Goal: Information Seeking & Learning: Learn about a topic

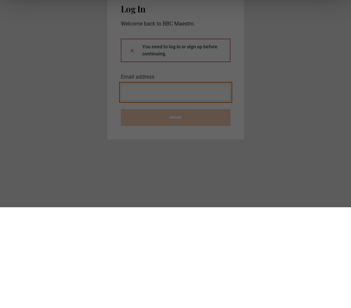
type input "**********"
click at [132, 147] on button at bounding box center [132, 150] width 5 height 7
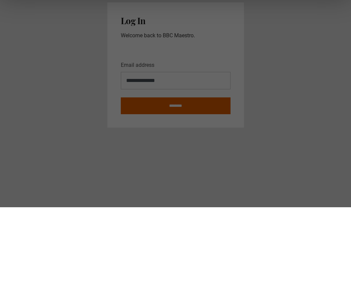
scroll to position [21, 0]
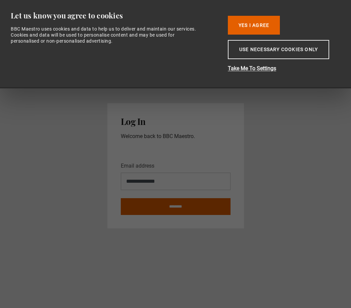
click at [263, 21] on button "Yes I Agree" at bounding box center [254, 25] width 52 height 19
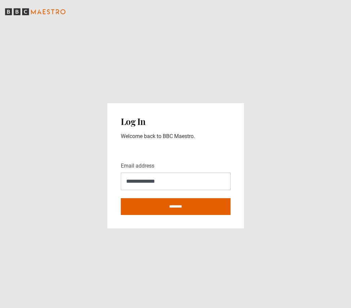
click at [263, 26] on main "**********" at bounding box center [175, 165] width 351 height 284
click at [199, 198] on input "********" at bounding box center [176, 206] width 110 height 17
type input "**********"
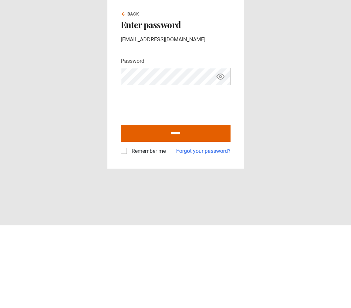
scroll to position [21, 0]
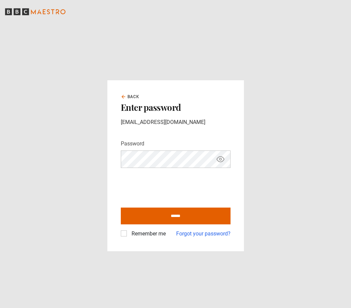
click at [129, 230] on label "Remember me" at bounding box center [147, 234] width 37 height 8
click at [173, 208] on input "******" at bounding box center [176, 215] width 110 height 17
type input "**********"
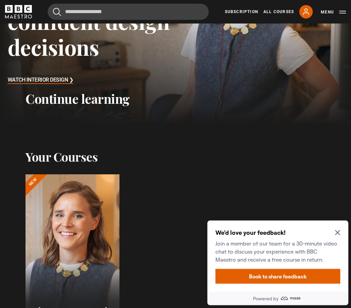
scroll to position [97, 0]
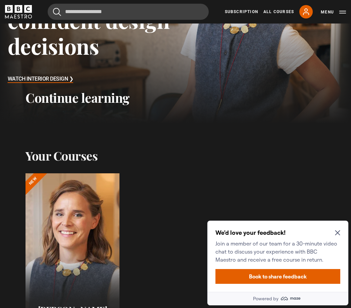
click at [337, 233] on icon "Close Maze Prompt" at bounding box center [337, 232] width 5 height 5
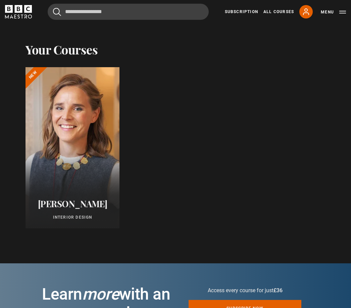
scroll to position [204, 0]
click at [74, 151] on div at bounding box center [73, 147] width 94 height 161
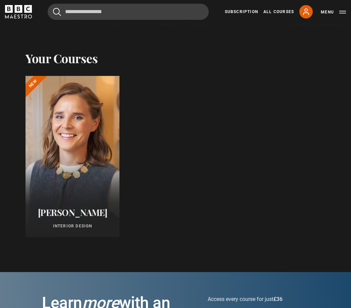
scroll to position [195, 0]
click at [63, 156] on div at bounding box center [73, 156] width 94 height 161
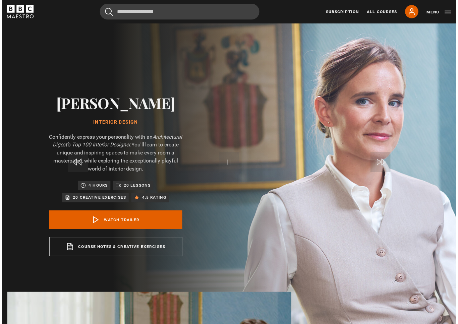
scroll to position [8, 0]
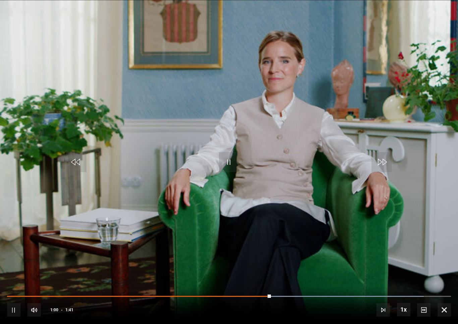
click at [263, 152] on video-js "Video Player is loading. Play Video 10s Skip Back 10 seconds Pause 10s Skip For…" at bounding box center [229, 162] width 458 height 324
click at [270, 305] on div "10s Skip Back 10 seconds Pause 10s Skip Forward 10 seconds Loaded : 99.13% Paus…" at bounding box center [229, 305] width 458 height 37
click at [237, 241] on video-js "Video Player is loading. Play Video 10s Skip Back 10 seconds Pause 10s Skip For…" at bounding box center [229, 162] width 458 height 324
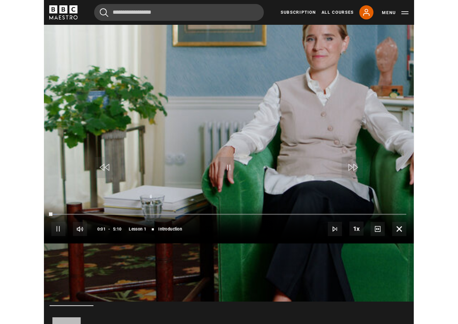
scroll to position [8, 0]
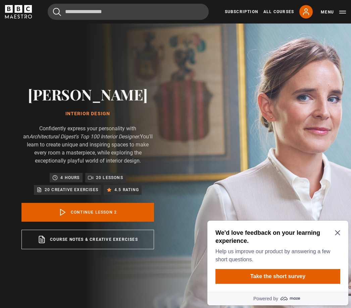
click at [340, 232] on icon "Close Maze Prompt" at bounding box center [337, 232] width 5 height 5
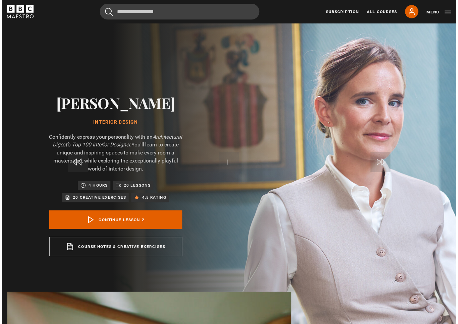
scroll to position [8, 0]
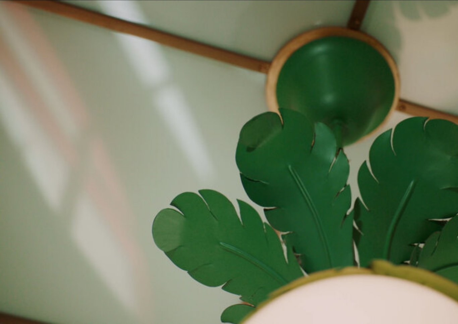
click at [207, 186] on video-js "Video Player is loading. Play Lesson Find your expression 10s Skip Back 10 seco…" at bounding box center [229, 162] width 458 height 324
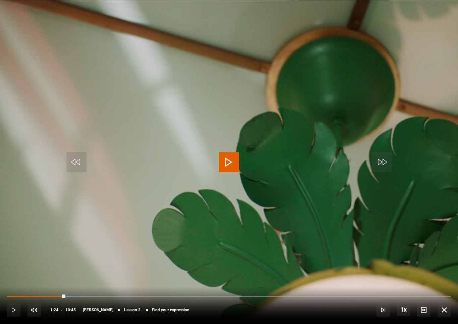
click at [67, 302] on div "10s Skip Back 10 seconds Play 10s Skip Forward 10 seconds Loaded : 18.35% Play …" at bounding box center [229, 305] width 458 height 37
click at [63, 298] on div "Progress Bar" at bounding box center [36, 296] width 59 height 1
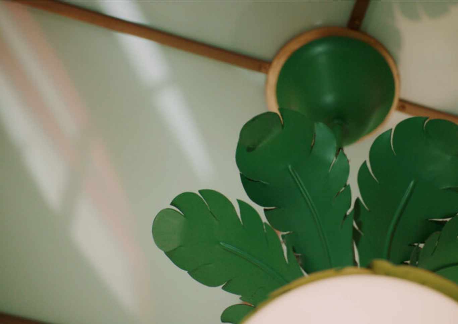
click at [181, 181] on video-js "Video Player is loading. Play Lesson Find your expression 10s Skip Back 10 seco…" at bounding box center [229, 162] width 458 height 324
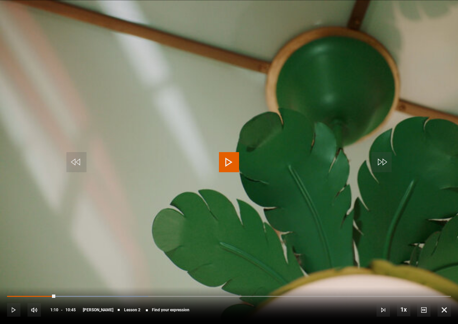
click at [279, 157] on video-js "Video Player is loading. Play Lesson Find your expression 10s Skip Back 10 seco…" at bounding box center [229, 162] width 458 height 324
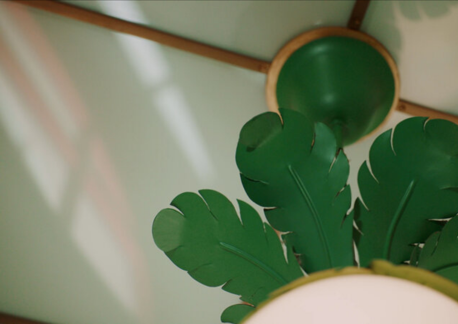
click at [215, 163] on video-js "Video Player is loading. Play Lesson Find your expression 10s Skip Back 10 seco…" at bounding box center [229, 162] width 458 height 324
click at [176, 184] on video-js "Video Player is loading. Play Lesson Find your expression 10s Skip Back 10 seco…" at bounding box center [229, 162] width 458 height 324
click at [103, 172] on video-js "Video Player is loading. Play Lesson Find your expression 10s Skip Back 10 seco…" at bounding box center [229, 162] width 458 height 324
click at [193, 161] on video-js "Video Player is loading. Play Lesson Find your expression 10s Skip Back 10 seco…" at bounding box center [229, 162] width 458 height 324
click at [155, 172] on video-js "Video Player is loading. Play Lesson Find your expression 10s Skip Back 10 seco…" at bounding box center [229, 162] width 458 height 324
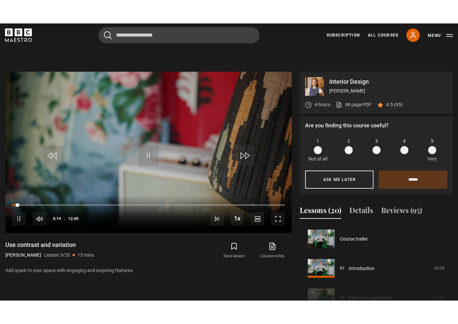
scroll to position [8, 0]
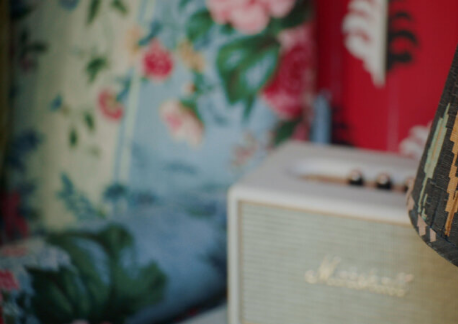
click at [430, 212] on video-js "Video Player is loading. Play Lesson Use contrast and variation 10s Skip Back 1…" at bounding box center [229, 162] width 458 height 324
